Goal: Transaction & Acquisition: Subscribe to service/newsletter

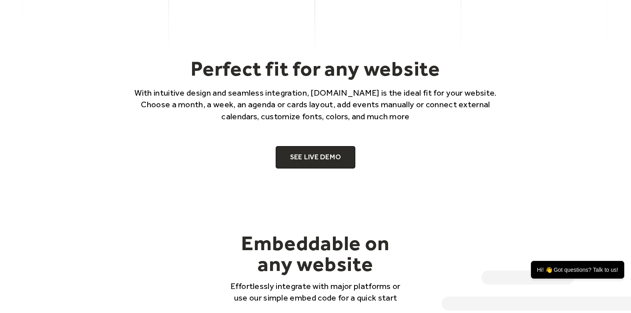
scroll to position [508, 0]
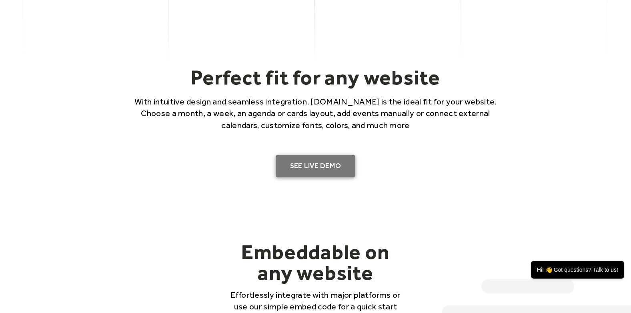
click at [345, 173] on link "SEE LIVE DEMO" at bounding box center [316, 166] width 80 height 22
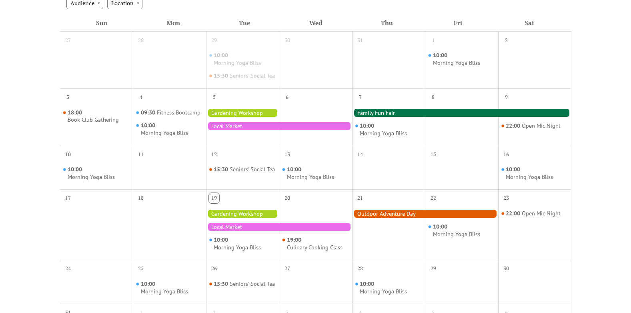
scroll to position [183, 0]
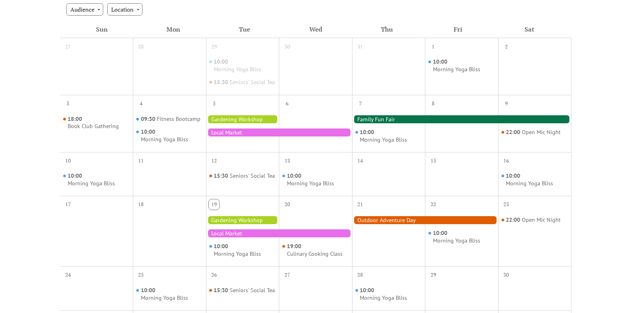
click at [247, 136] on div at bounding box center [279, 132] width 146 height 8
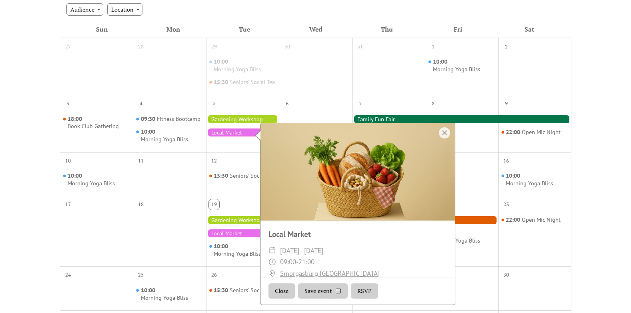
click at [317, 72] on div at bounding box center [315, 72] width 73 height 38
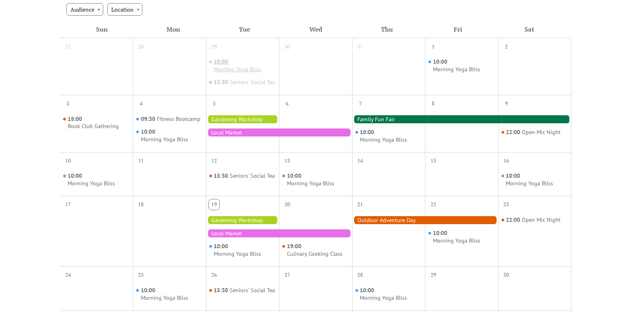
click at [246, 73] on div "Morning Yoga Bliss" at bounding box center [237, 70] width 47 height 8
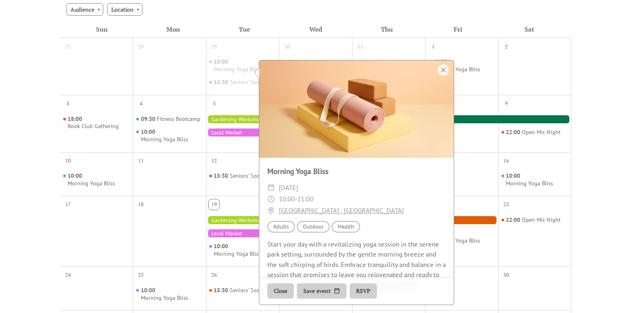
click at [295, 49] on div "30" at bounding box center [315, 45] width 73 height 15
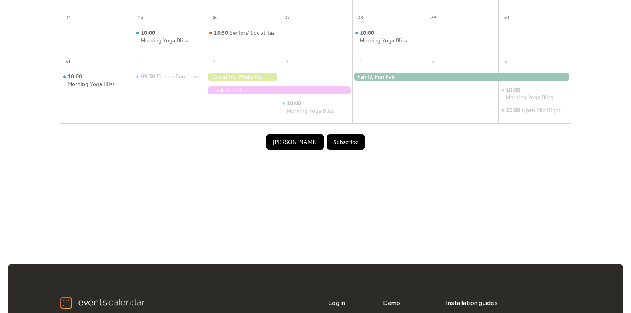
scroll to position [441, 0]
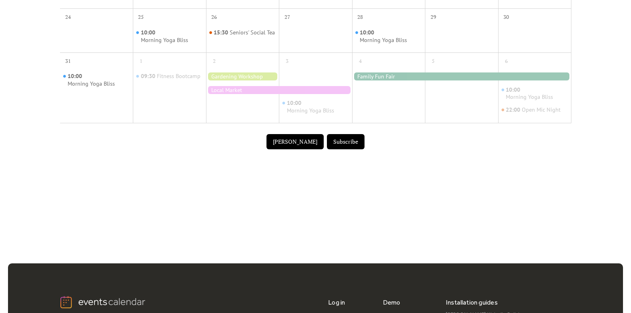
click at [308, 144] on button "Submit Event" at bounding box center [294, 141] width 57 height 15
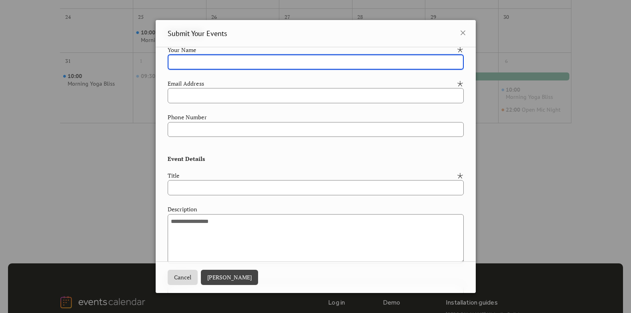
scroll to position [0, 0]
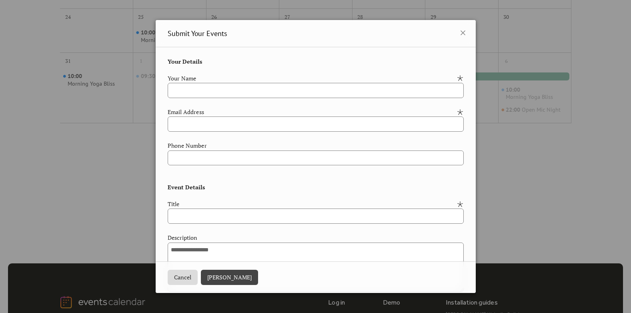
drag, startPoint x: 278, startPoint y: 64, endPoint x: 297, endPoint y: 58, distance: 20.1
click at [297, 58] on div "**********" at bounding box center [316, 277] width 296 height 440
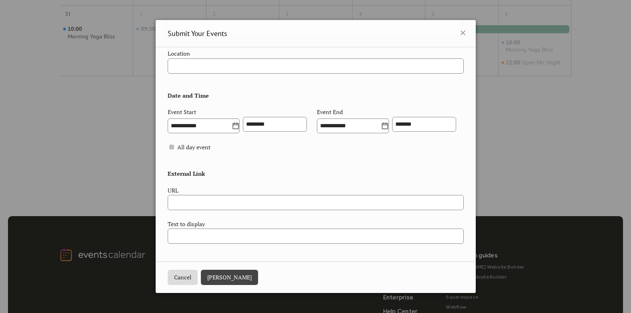
scroll to position [489, 0]
click at [464, 36] on icon at bounding box center [463, 33] width 10 height 10
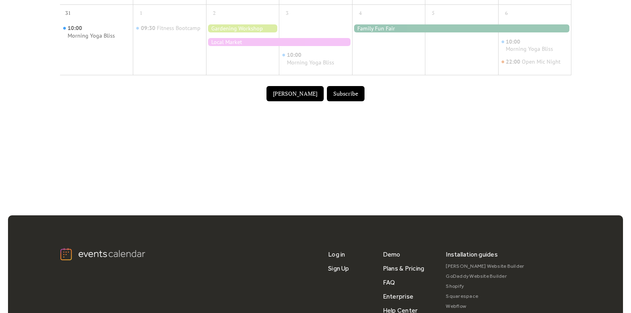
click at [337, 99] on button "Subscribe" at bounding box center [346, 93] width 38 height 15
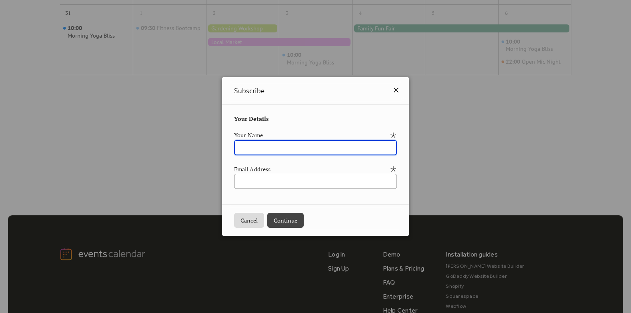
click at [399, 93] on icon at bounding box center [396, 90] width 10 height 10
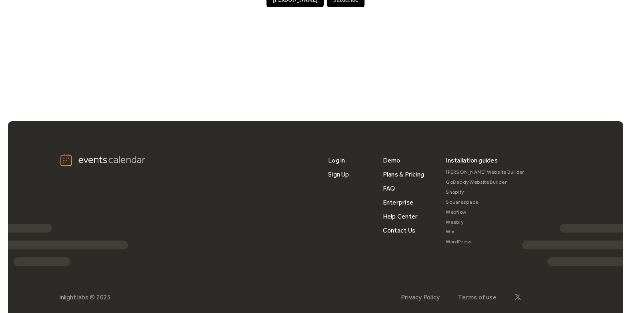
scroll to position [618, 0]
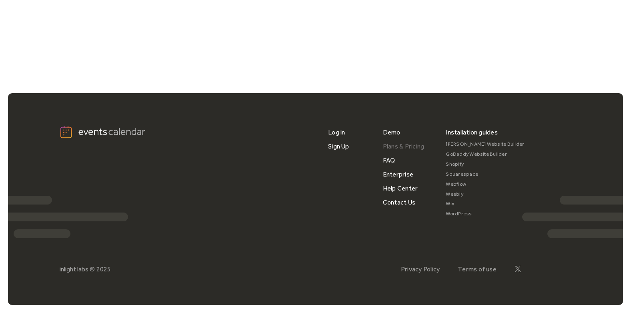
click at [408, 147] on link "Plans & Pricing" at bounding box center [404, 146] width 42 height 14
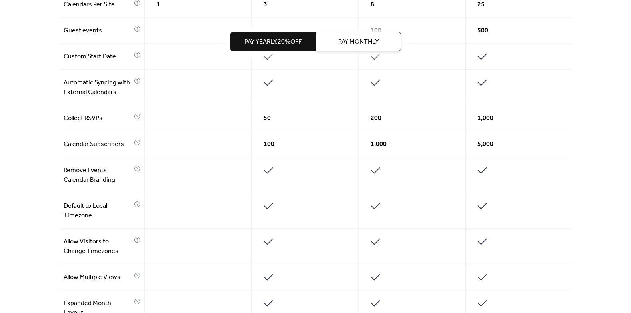
scroll to position [365, 0]
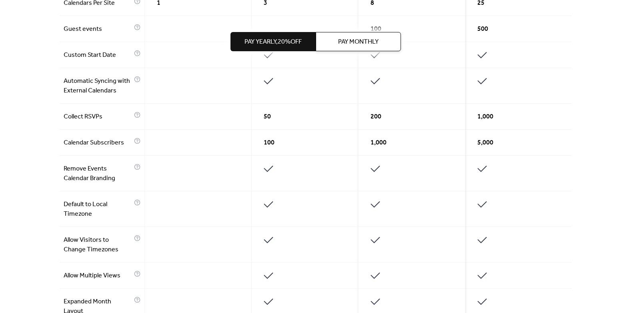
click at [141, 110] on div "Collect RSVPs" at bounding box center [102, 117] width 85 height 26
click at [139, 110] on div "Collect RSVPs" at bounding box center [102, 117] width 85 height 26
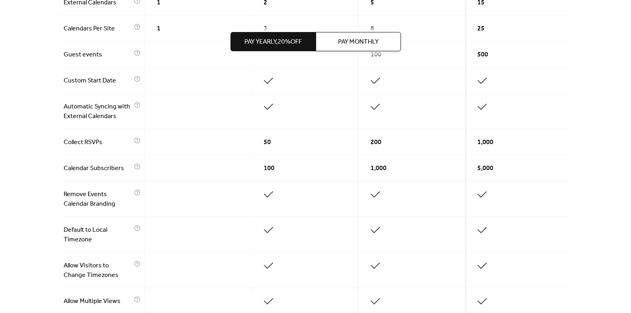
scroll to position [332, 0]
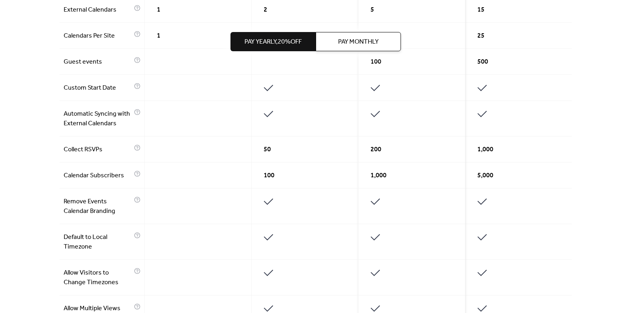
click at [274, 43] on span "Pay Yearly, 20% off" at bounding box center [272, 42] width 57 height 10
click at [353, 41] on span "Pay Monthly" at bounding box center [358, 42] width 40 height 10
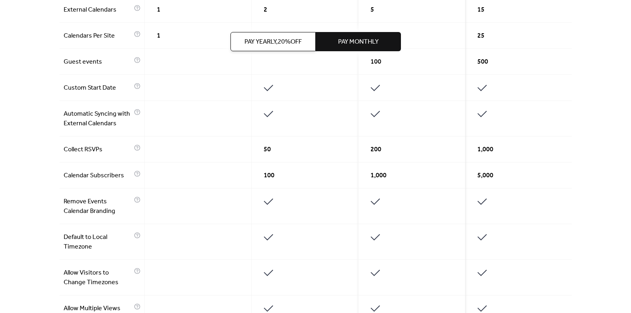
click at [308, 40] on button "Pay Yearly, 20% off" at bounding box center [272, 41] width 85 height 19
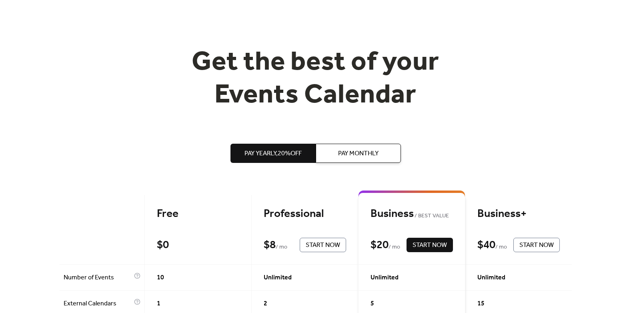
scroll to position [0, 0]
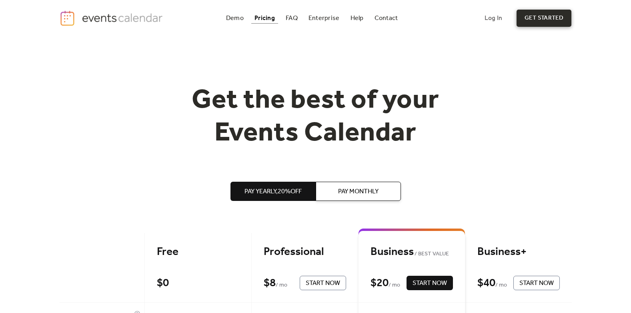
click at [545, 17] on link "get started" at bounding box center [544, 18] width 55 height 17
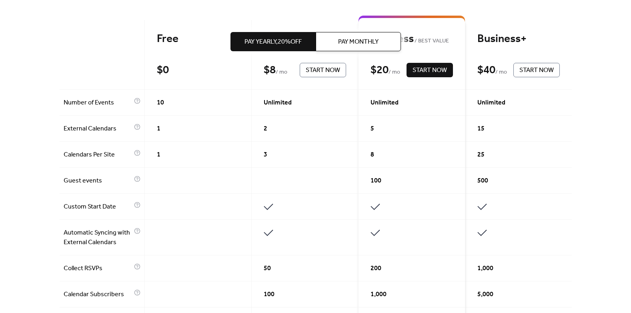
scroll to position [212, 0]
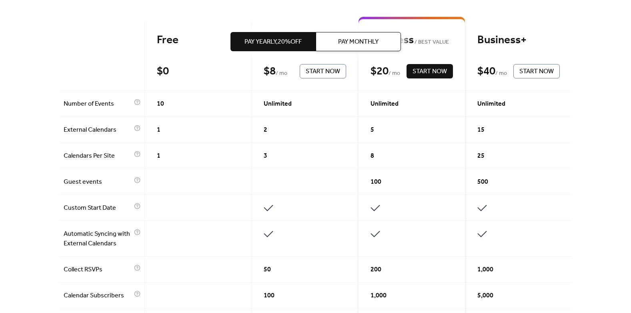
click at [443, 73] on span "Start Now" at bounding box center [430, 72] width 34 height 10
